Goal: Use online tool/utility: Utilize a website feature to perform a specific function

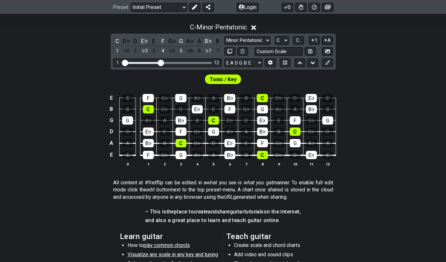
scroll to position [132, 0]
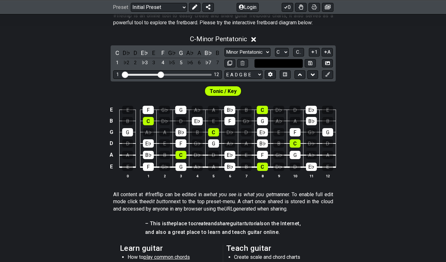
click at [286, 64] on input "text" at bounding box center [279, 63] width 49 height 9
type input "Custom Scale"
drag, startPoint x: 162, startPoint y: 74, endPoint x: 180, endPoint y: 75, distance: 18.2
click at [180, 74] on input "Visible fret range" at bounding box center [167, 74] width 91 height 0
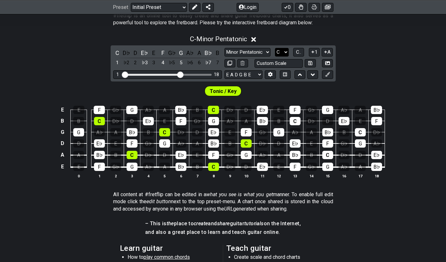
click at [283, 51] on select "A♭ A A♯ B♭ B C C♯ D♭ D D♯ E♭ E F F♯ G♭ G G♯" at bounding box center [282, 52] width 14 height 9
click at [309, 63] on icon at bounding box center [310, 63] width 4 height 5
select select "Custom Scale"
click at [309, 63] on icon at bounding box center [310, 63] width 4 height 5
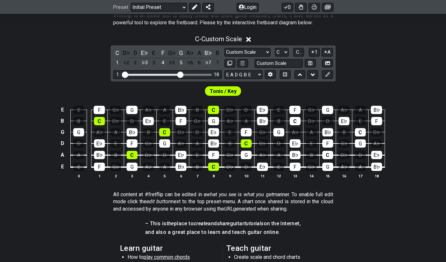
click at [251, 40] on icon at bounding box center [248, 39] width 5 height 5
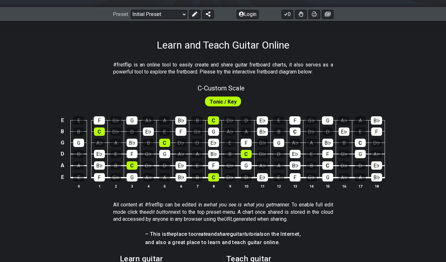
scroll to position [84, 0]
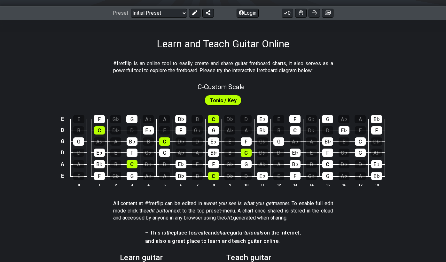
click at [24, 32] on div "Learn and Teach Guitar Online" at bounding box center [223, 35] width 446 height 30
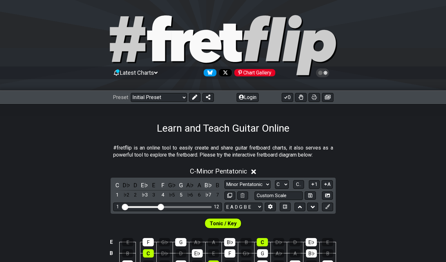
scroll to position [84, 0]
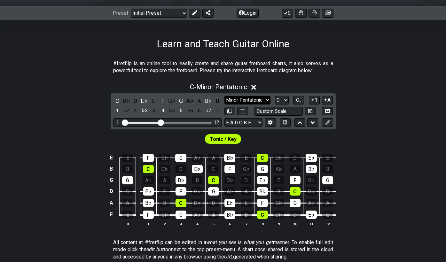
click at [267, 97] on select "Minor Pentatonic Click to edit Minor Pentatonic Major Pentatonic Minor Blues Ma…" at bounding box center [248, 100] width 46 height 9
select select "Dominant 7th"
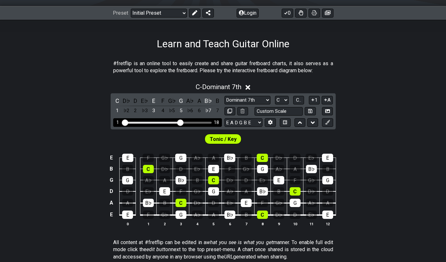
drag, startPoint x: 162, startPoint y: 122, endPoint x: 180, endPoint y: 122, distance: 17.6
click at [180, 122] on input "Visible fret range" at bounding box center [167, 122] width 91 height 0
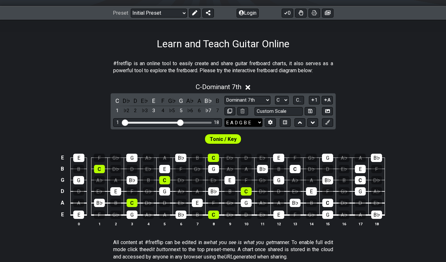
click at [251, 121] on select "E A D G B E E A D G B E E A D G B E B E A D F♯ B A D G C E A D A D G B E E♭ A♭ …" at bounding box center [244, 122] width 38 height 9
click at [265, 100] on select "Minor Pentatonic Click to edit Minor Pentatonic Major Pentatonic Minor Blues Ma…" at bounding box center [248, 100] width 46 height 9
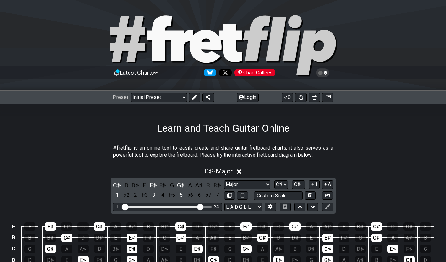
select select "Major"
select select "C#"
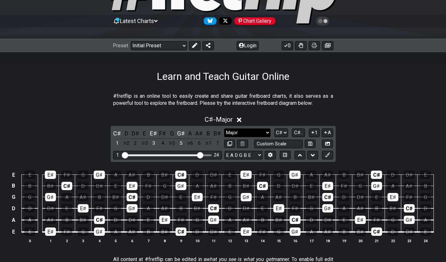
click at [256, 130] on select "Minor Pentatonic Click to edit Minor Pentatonic Major Pentatonic Minor Blues Ma…" at bounding box center [247, 133] width 46 height 9
select select "Diminished"
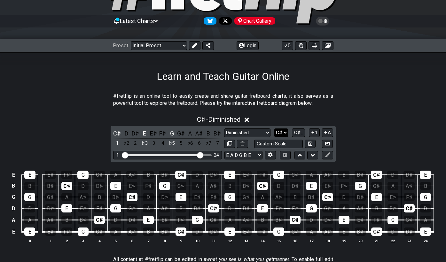
click at [284, 133] on select "A♭ A A♯ B♭ B C C♯ D♭ D D♯ E♭ E F F♯ G♭ G G♯" at bounding box center [282, 133] width 14 height 9
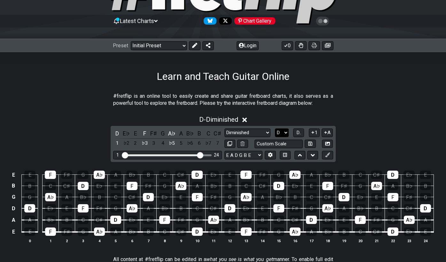
click at [284, 131] on select "A♭ A A♯ B♭ B C C♯ D♭ D D♯ E♭ E F F♯ G♭ G G♯" at bounding box center [282, 133] width 14 height 9
select select "A"
